Goal: Information Seeking & Learning: Learn about a topic

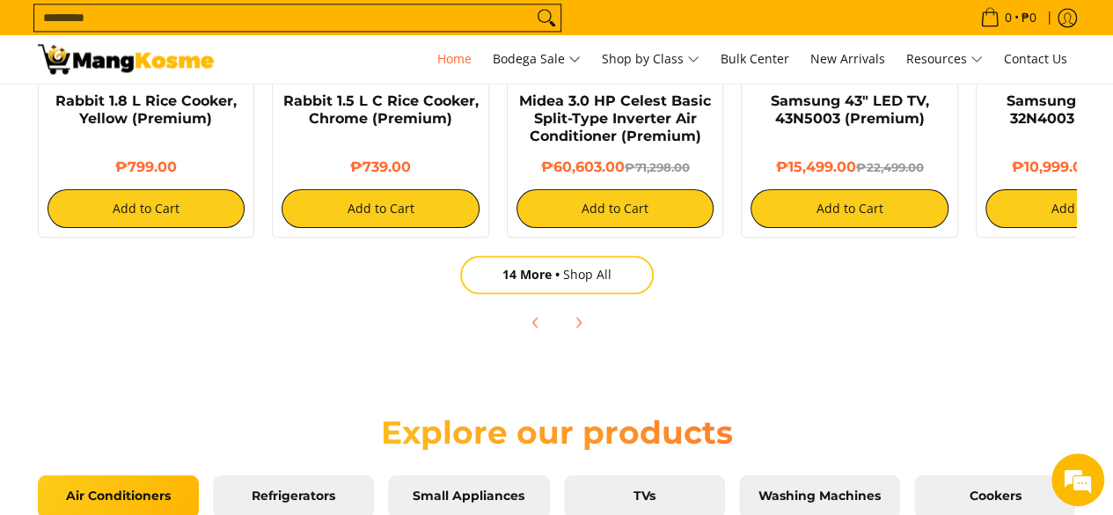
scroll to position [1277, 0]
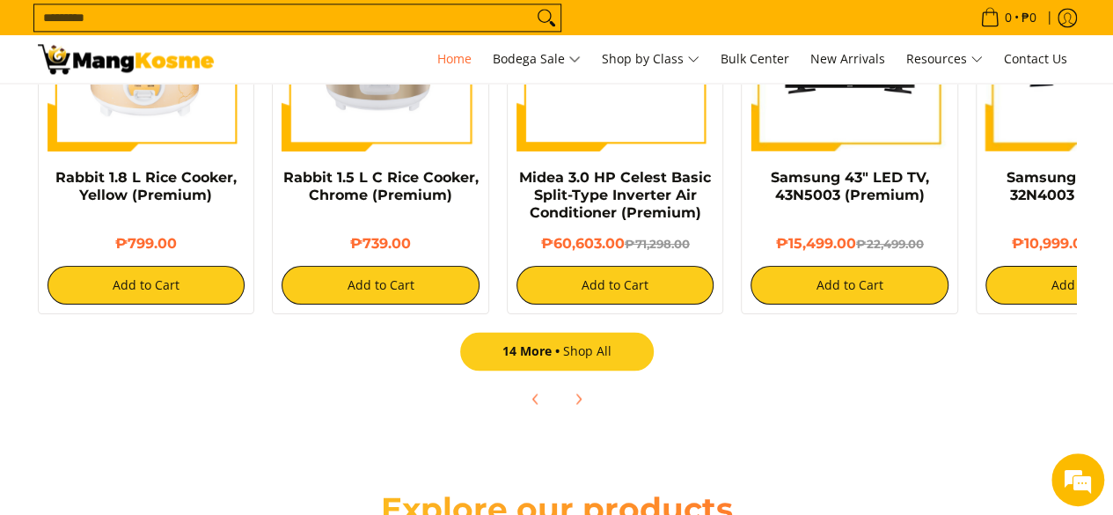
click at [577, 345] on link "14 More Shop All" at bounding box center [557, 351] width 194 height 39
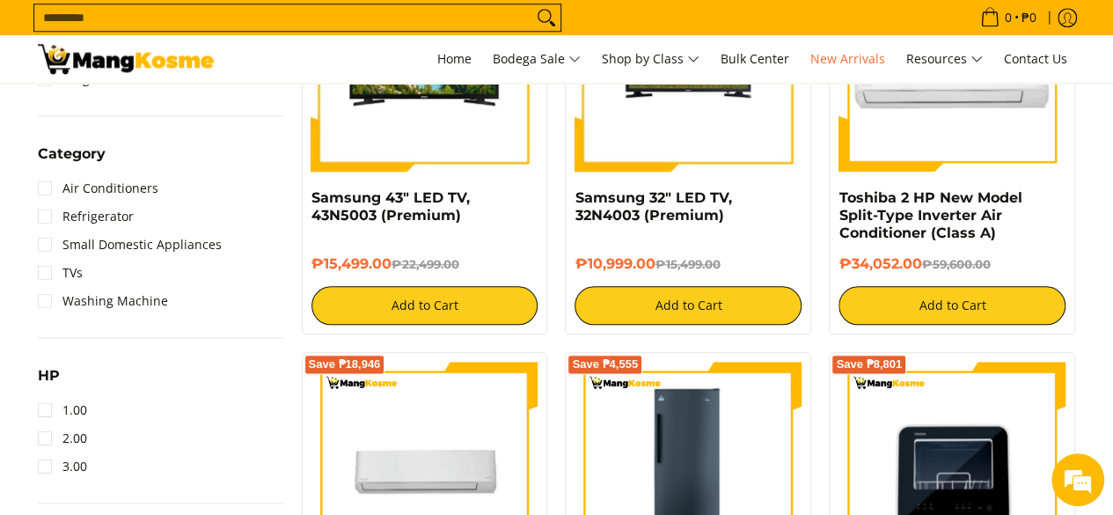
scroll to position [896, 0]
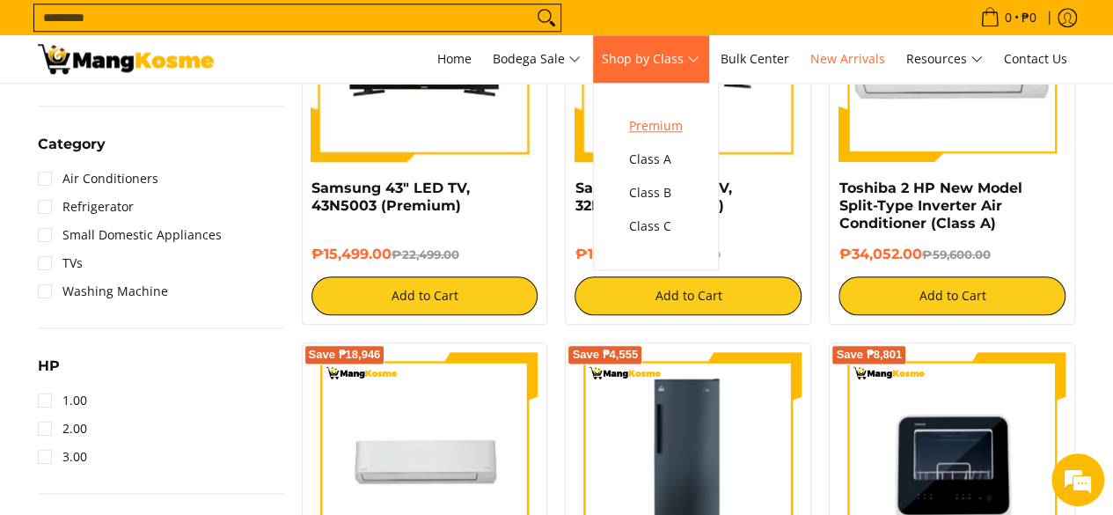
click at [678, 114] on link "Premium" at bounding box center [656, 125] width 71 height 33
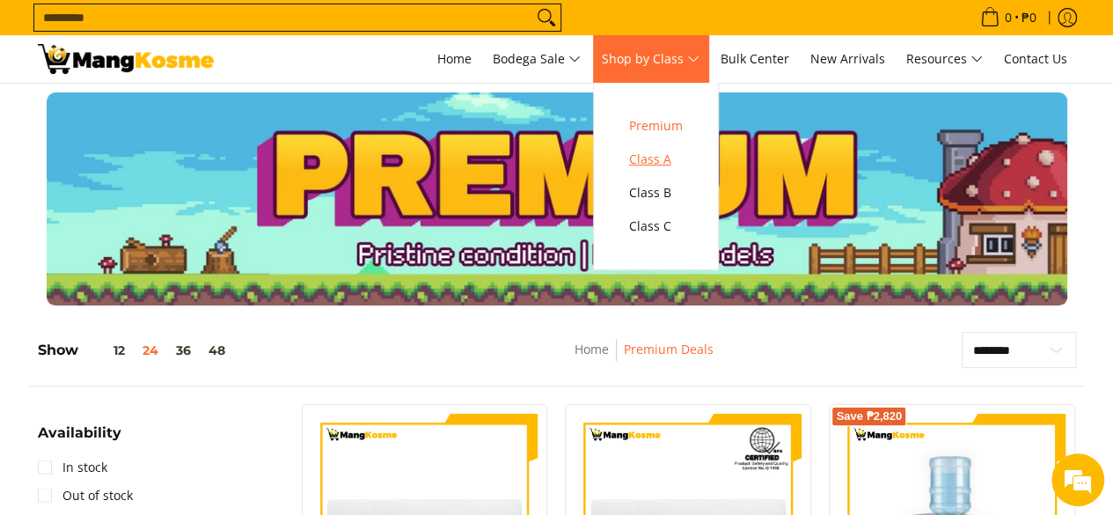
click at [657, 153] on span "Class A" at bounding box center [656, 160] width 54 height 22
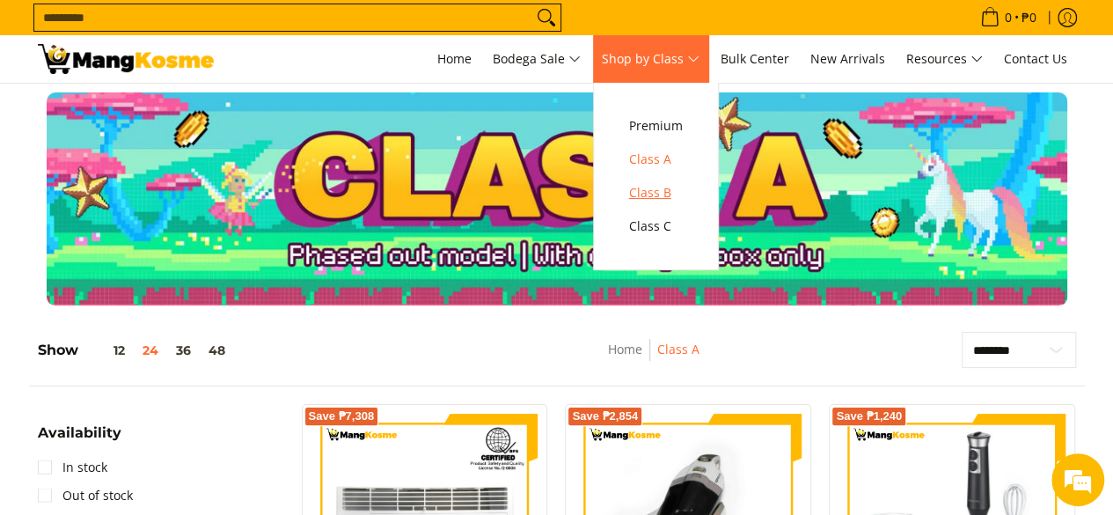
click at [635, 187] on link "Class B" at bounding box center [656, 192] width 71 height 33
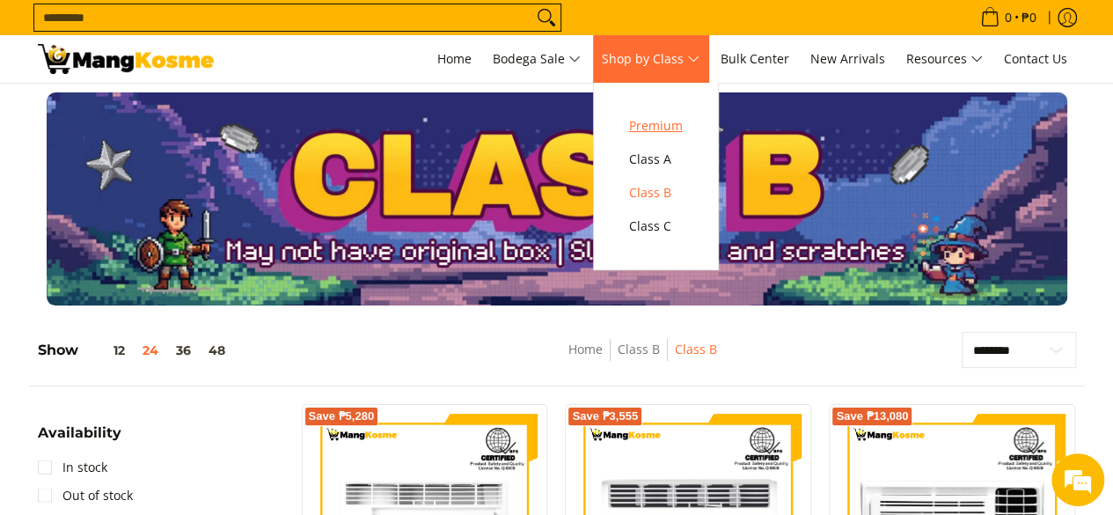
click at [667, 131] on span "Premium" at bounding box center [656, 126] width 54 height 22
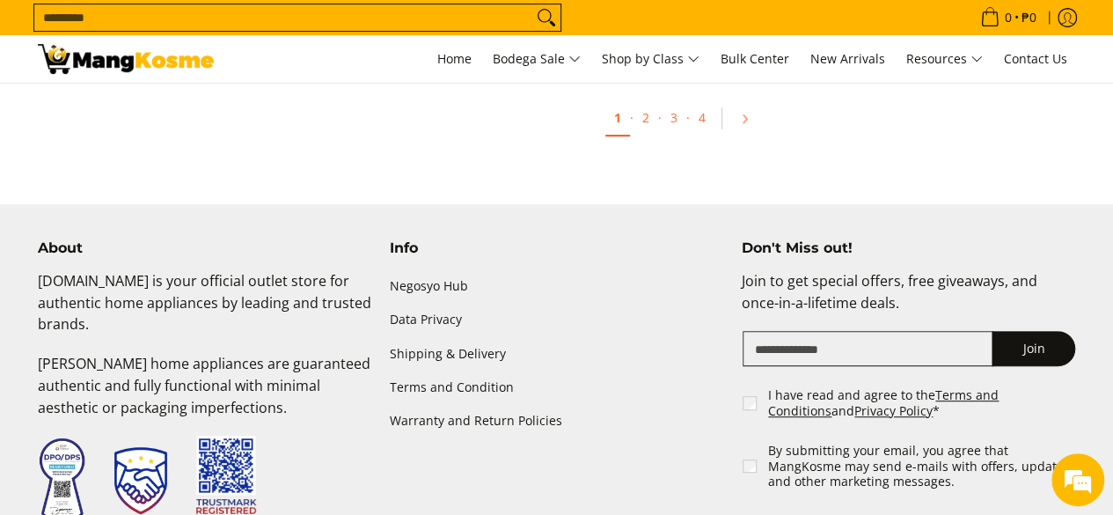
scroll to position [3355, 0]
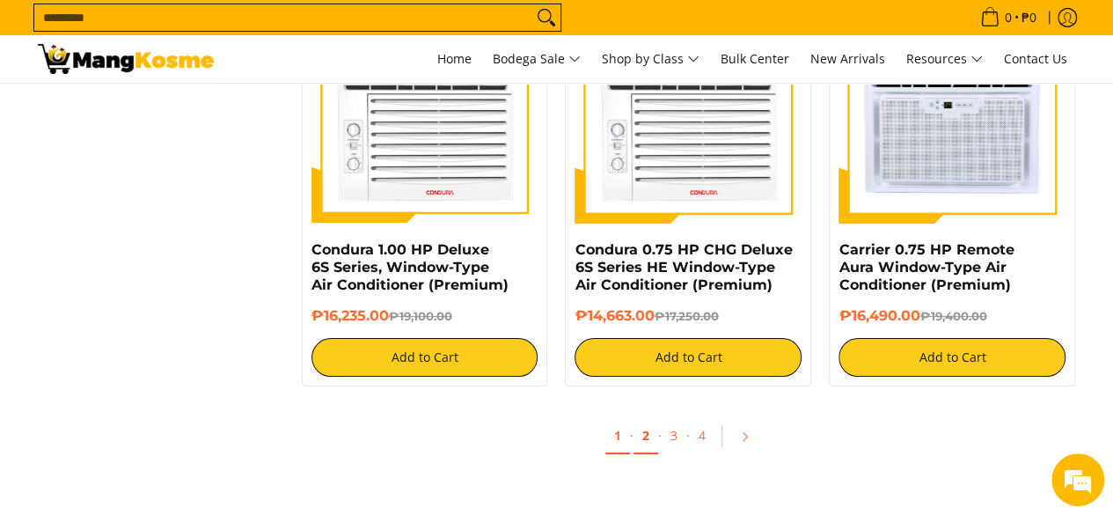
click at [643, 440] on link "2" at bounding box center [646, 436] width 25 height 36
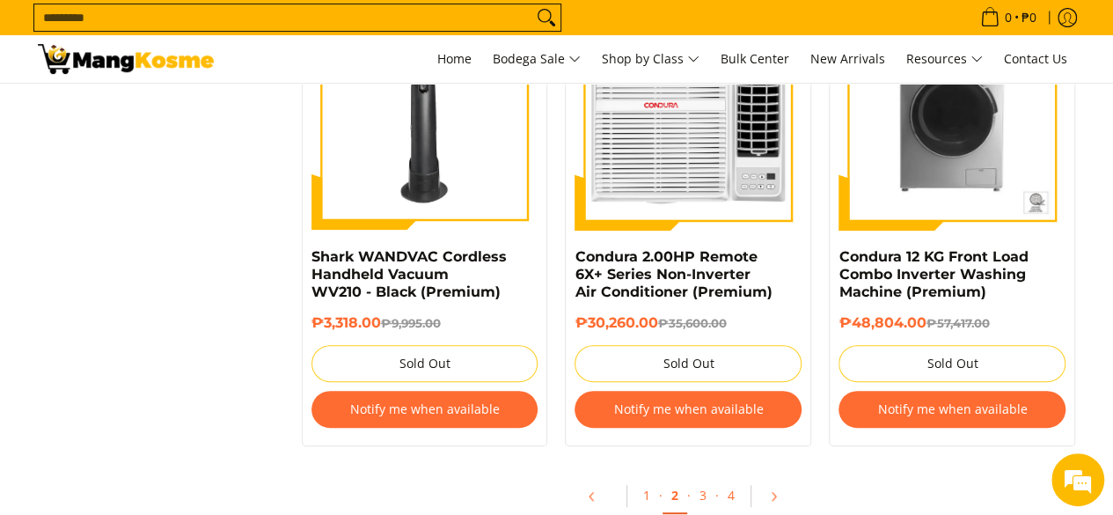
scroll to position [3864, 0]
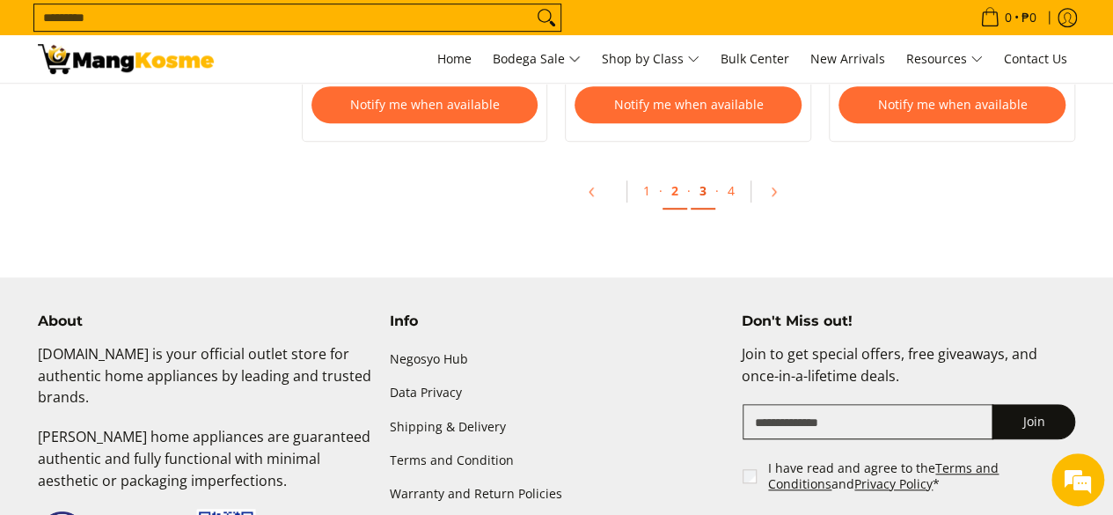
click at [712, 195] on link "3" at bounding box center [703, 191] width 25 height 36
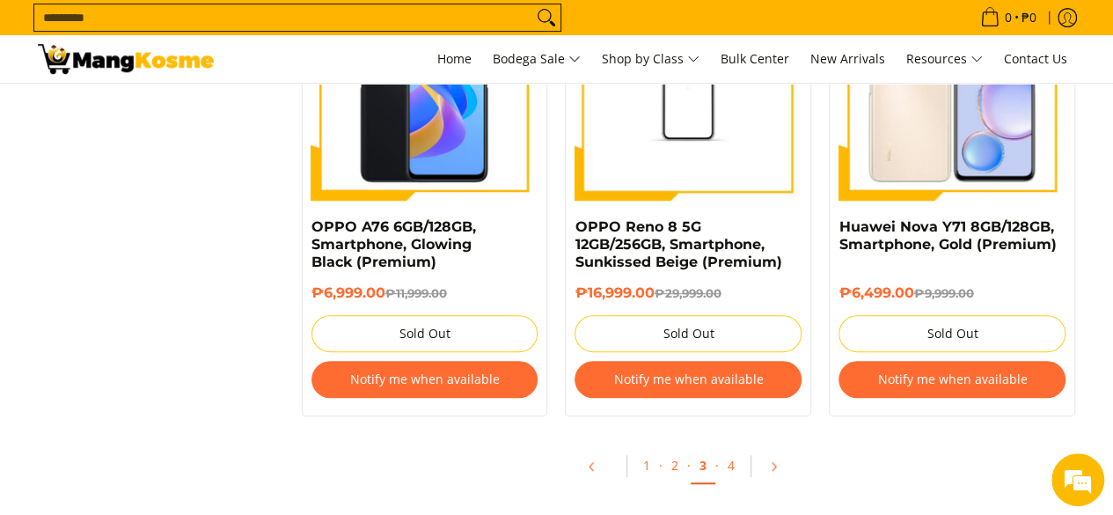
scroll to position [3753, 0]
